Goal: Task Accomplishment & Management: Use online tool/utility

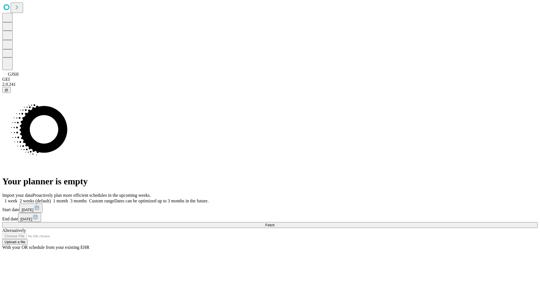
click at [275, 223] on span "Fetch" at bounding box center [269, 225] width 9 height 4
